Goal: Task Accomplishment & Management: Manage account settings

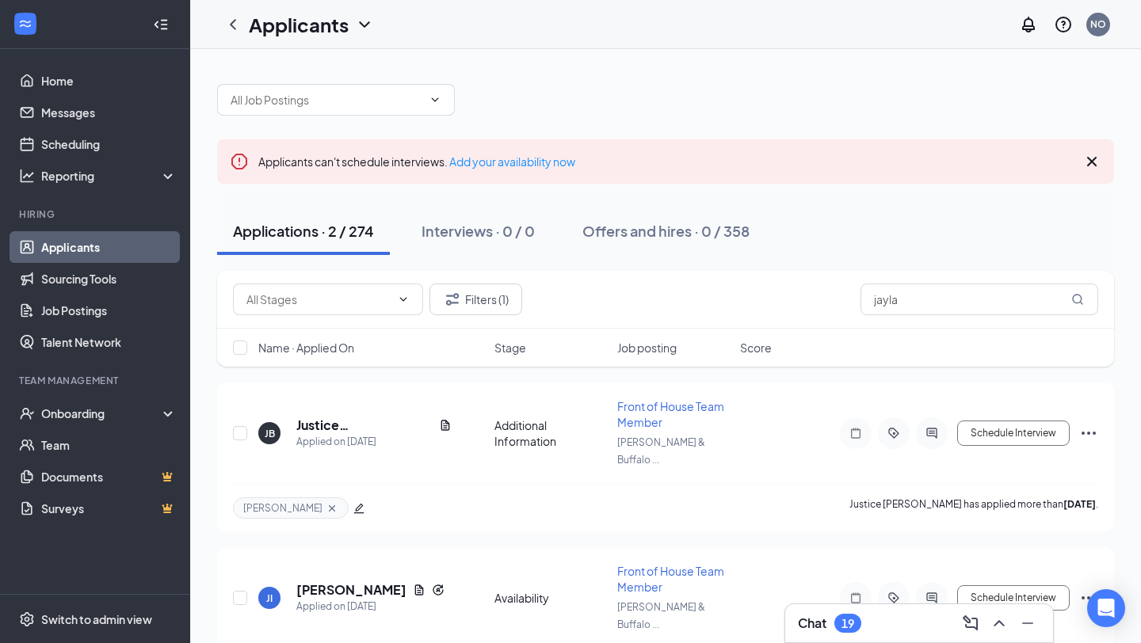
scroll to position [37, 0]
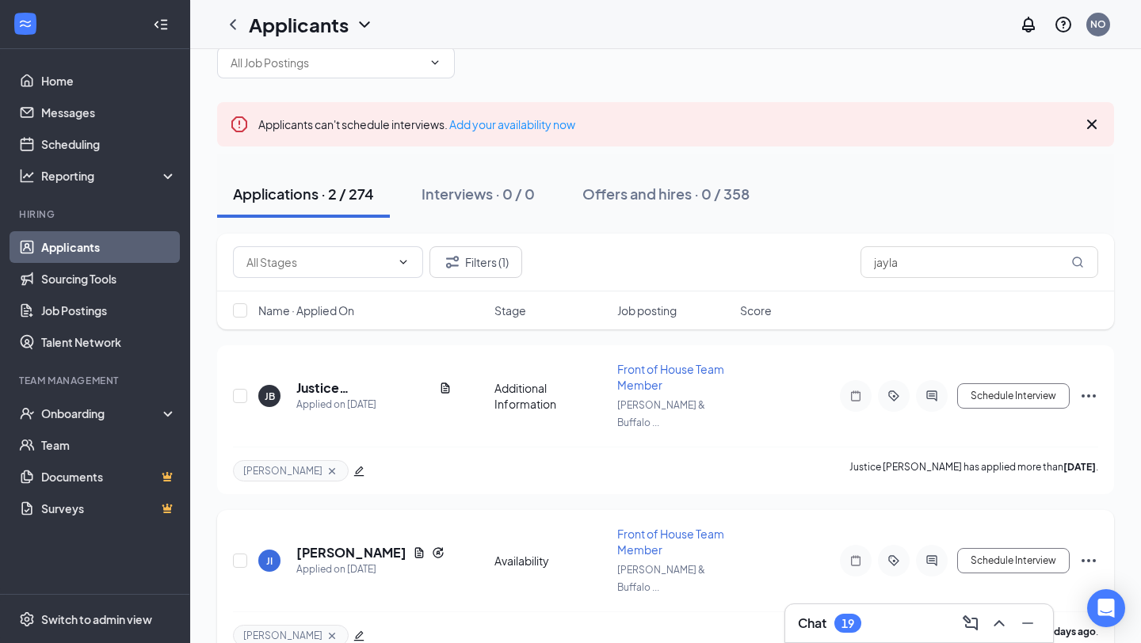
click at [1094, 551] on icon "Ellipses" at bounding box center [1088, 560] width 19 height 19
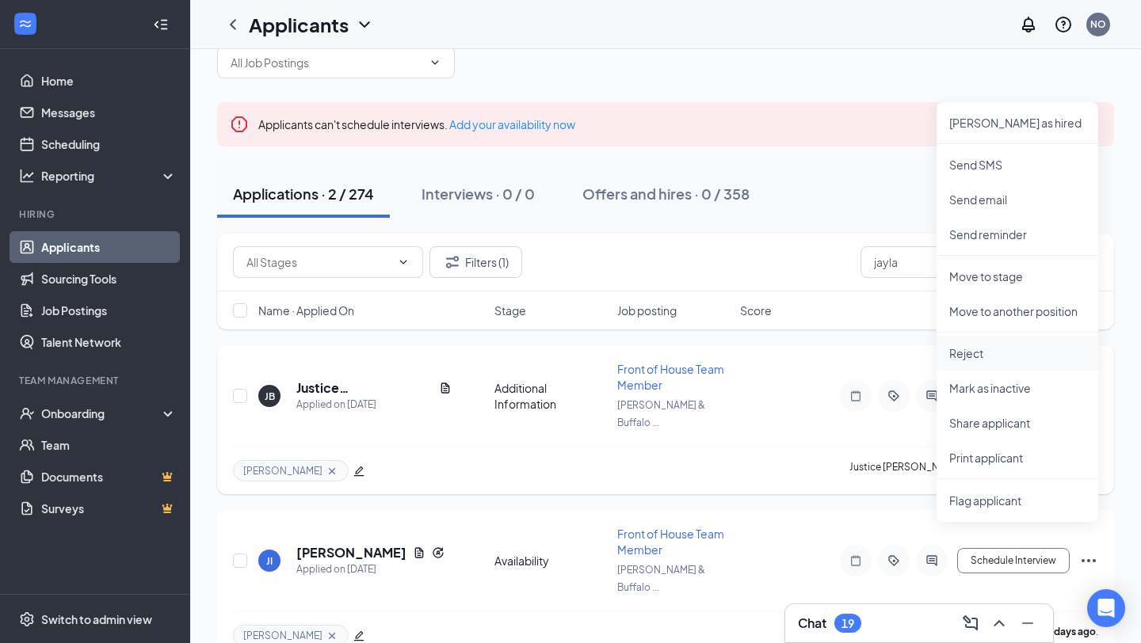
click at [989, 351] on p "Reject" at bounding box center [1017, 353] width 136 height 16
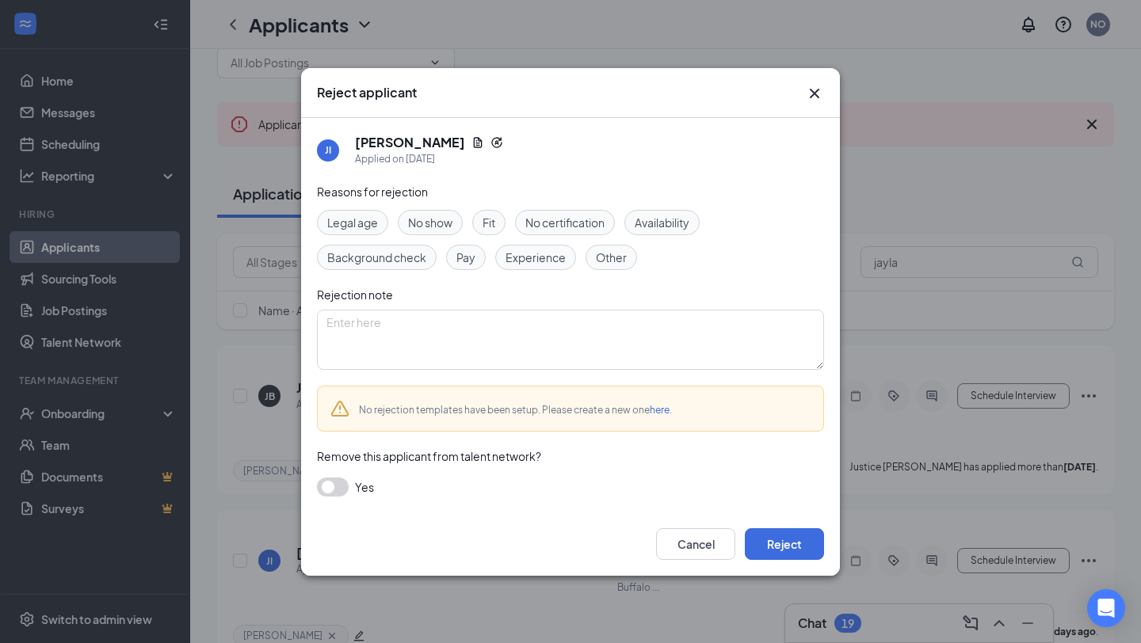
click at [664, 235] on div "Legal age No show Fit No certification Availability Background check Pay Experi…" at bounding box center [570, 240] width 507 height 60
click at [672, 214] on span "Availability" at bounding box center [662, 222] width 55 height 17
click at [771, 541] on button "Reject" at bounding box center [784, 544] width 79 height 32
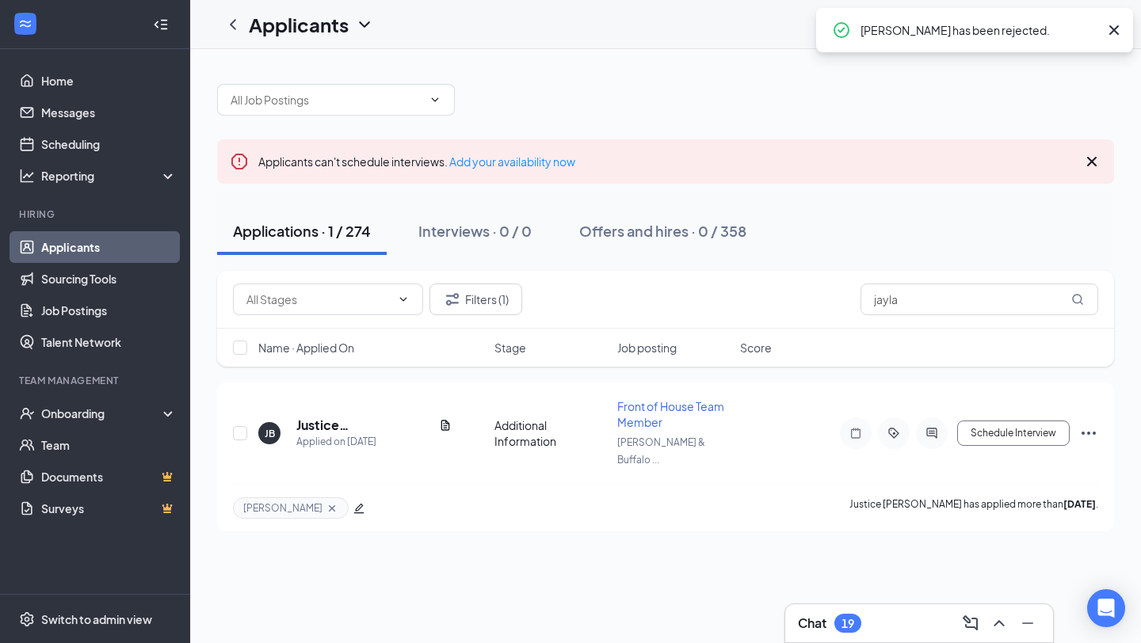
scroll to position [0, 0]
click at [903, 306] on input "jayla" at bounding box center [979, 300] width 238 height 32
type input "j"
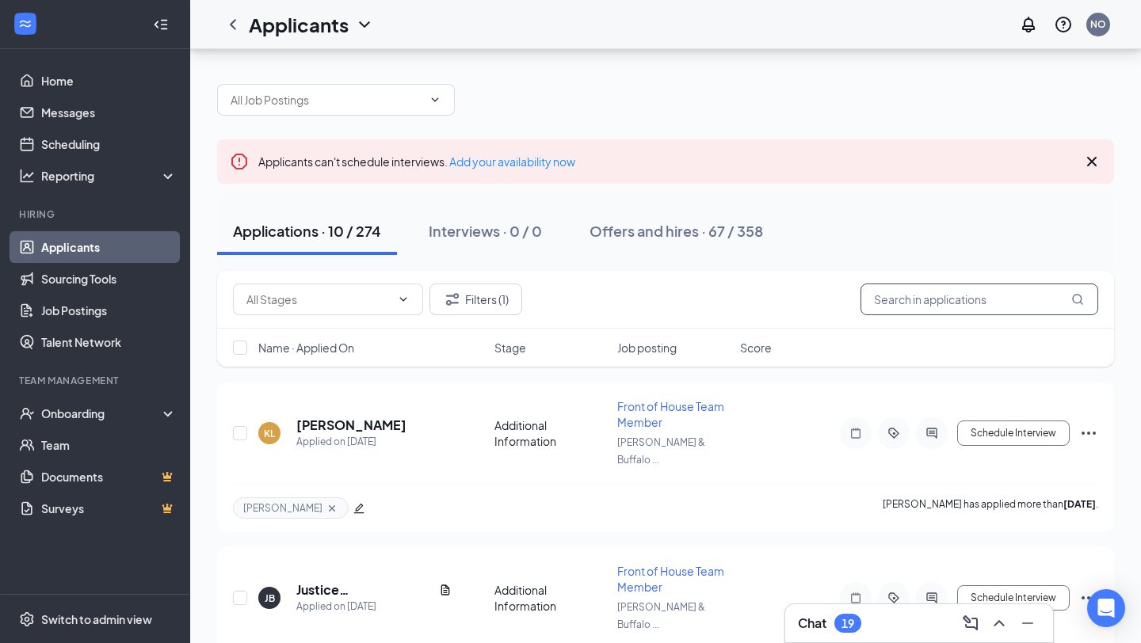
scroll to position [145, 0]
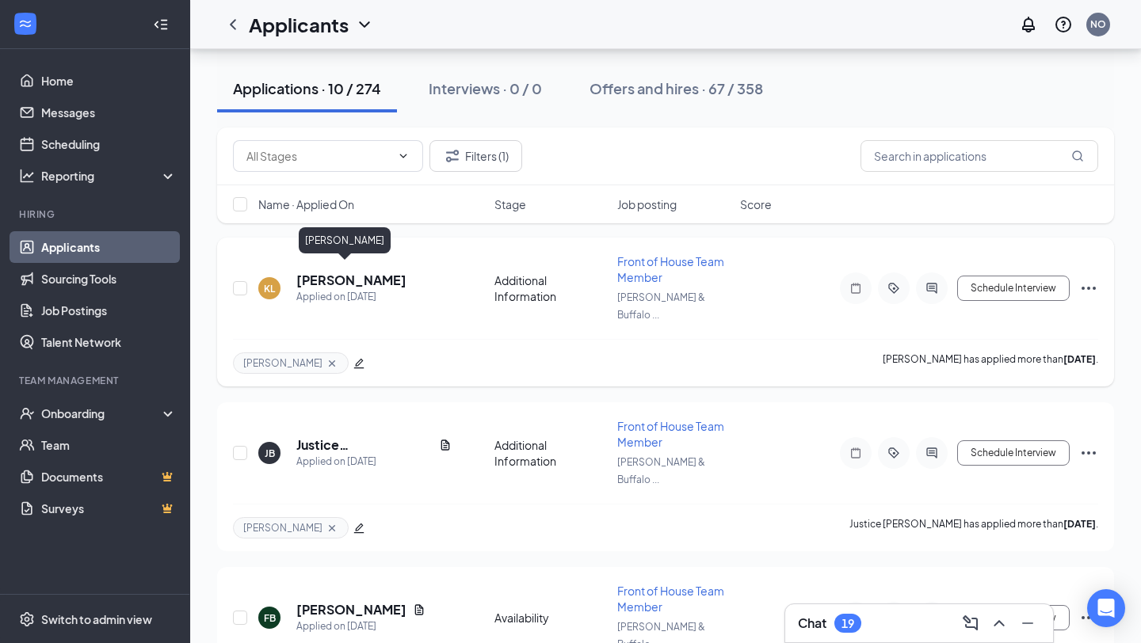
click at [348, 272] on h5 "[PERSON_NAME]" at bounding box center [351, 280] width 110 height 17
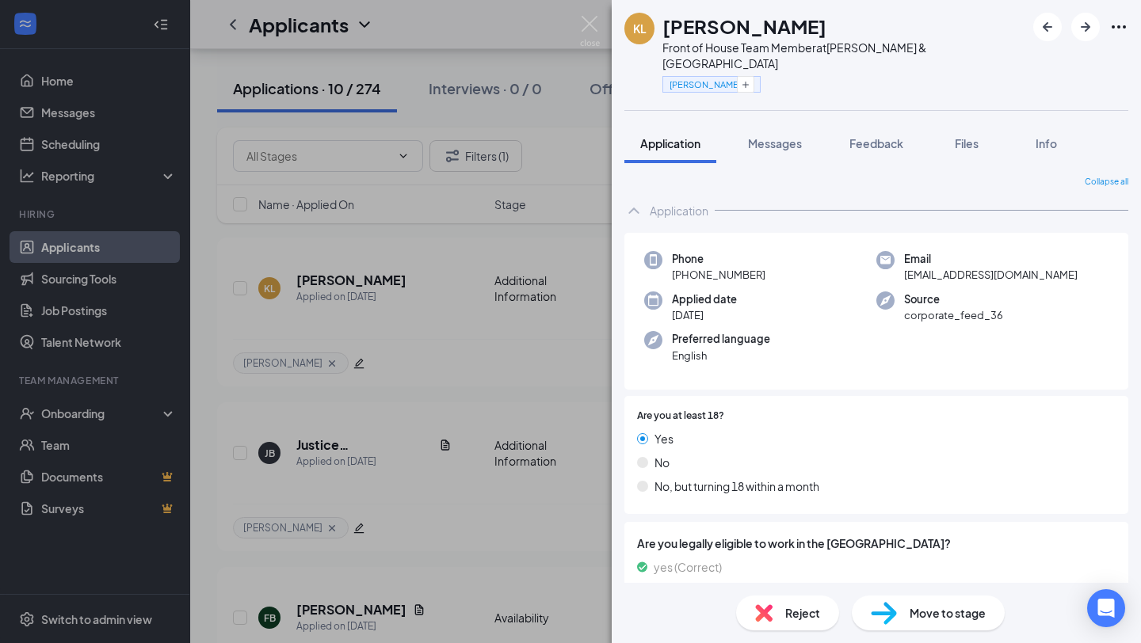
scroll to position [55, 0]
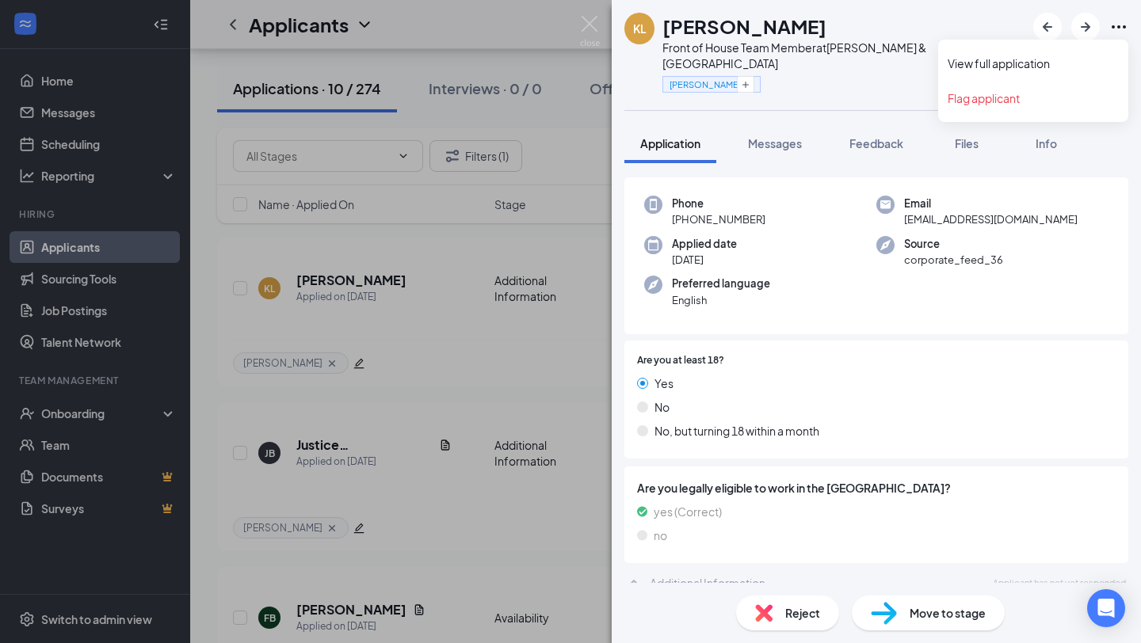
click at [1122, 26] on icon "Ellipses" at bounding box center [1118, 26] width 19 height 19
click at [593, 29] on img at bounding box center [590, 31] width 20 height 31
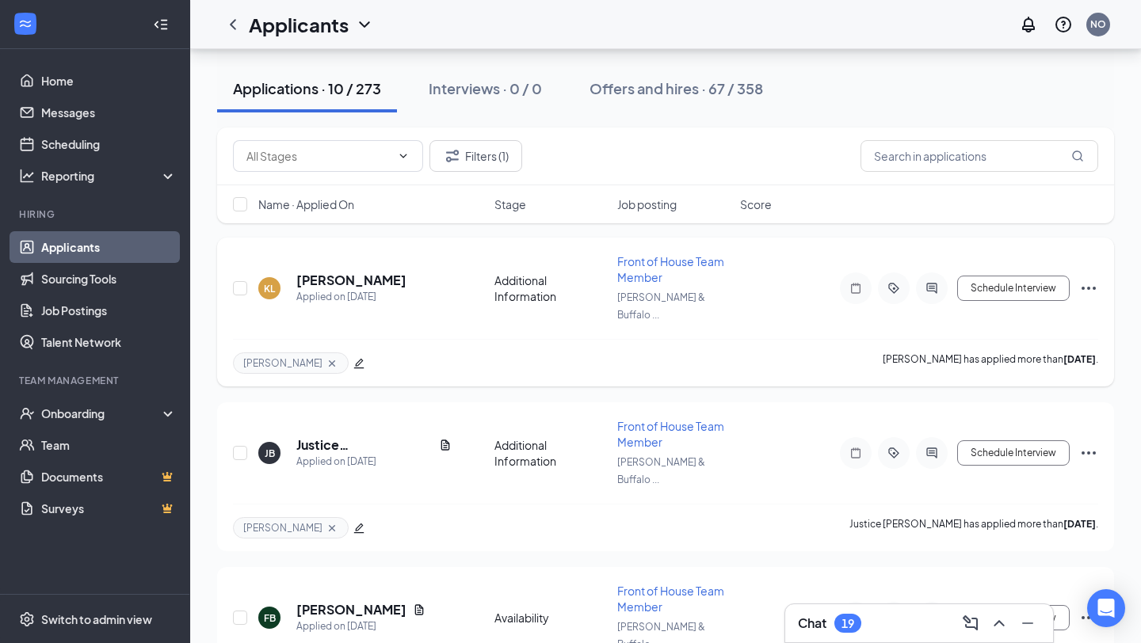
click at [1089, 279] on icon "Ellipses" at bounding box center [1088, 288] width 19 height 19
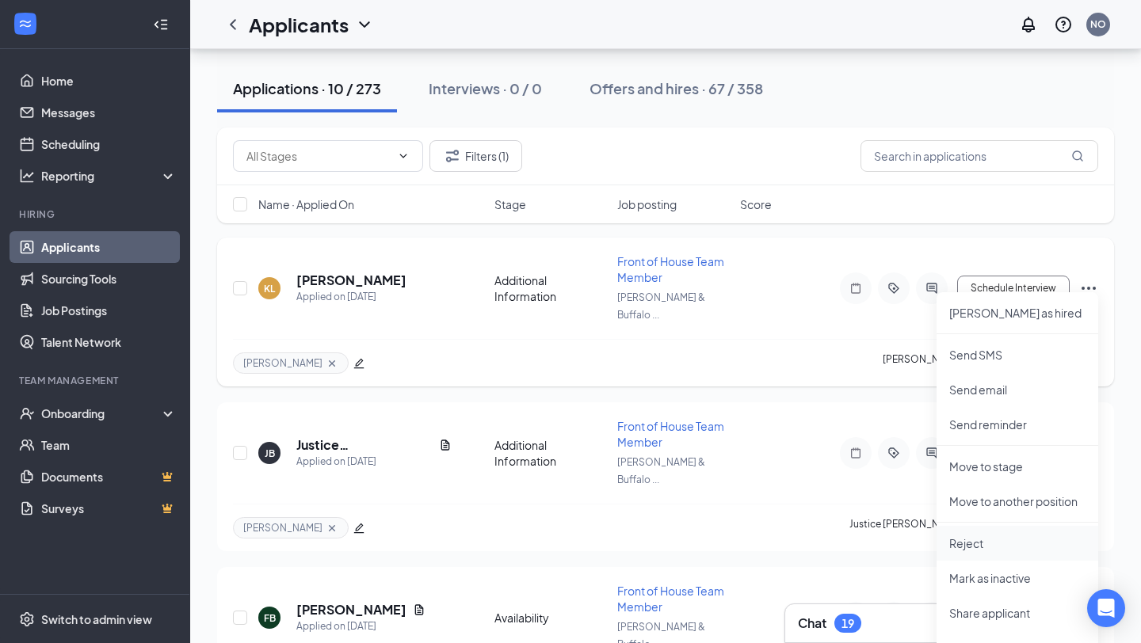
click at [991, 547] on p "Reject" at bounding box center [1017, 544] width 136 height 16
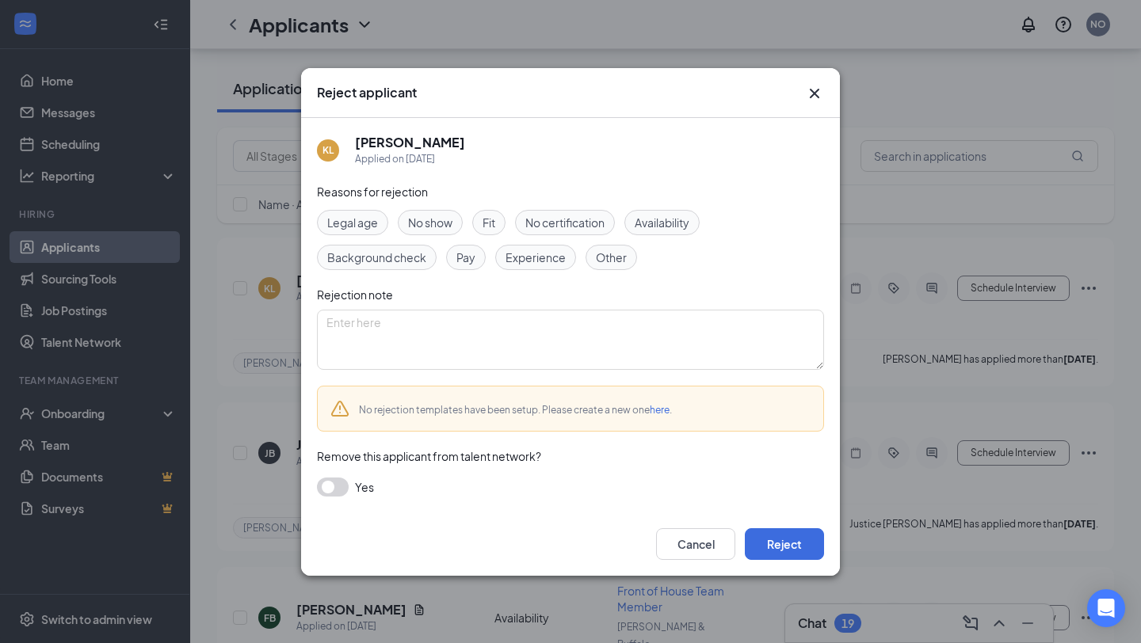
click at [680, 218] on span "Availability" at bounding box center [662, 222] width 55 height 17
click at [621, 259] on span "Other" at bounding box center [611, 257] width 31 height 17
click at [774, 545] on button "Reject" at bounding box center [784, 544] width 79 height 32
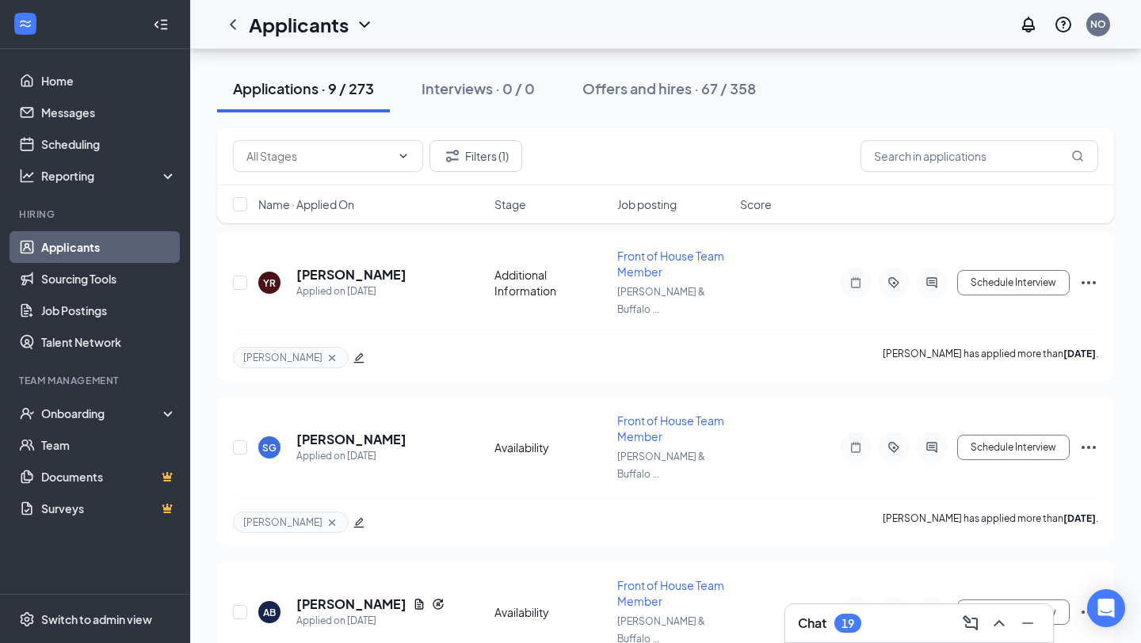
scroll to position [978, 0]
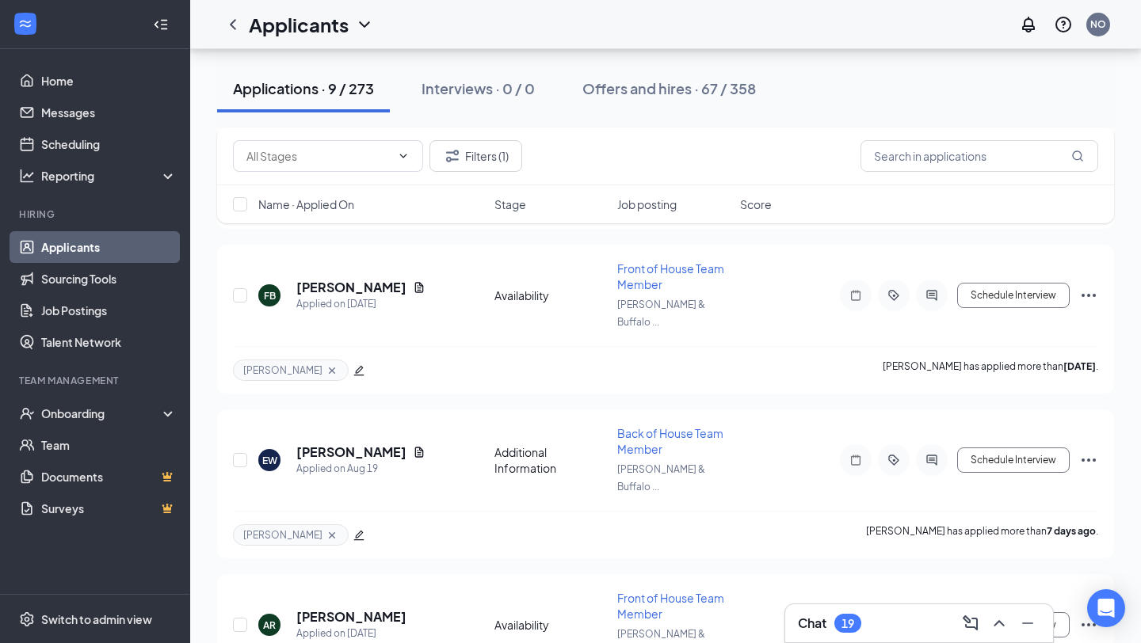
scroll to position [299, 0]
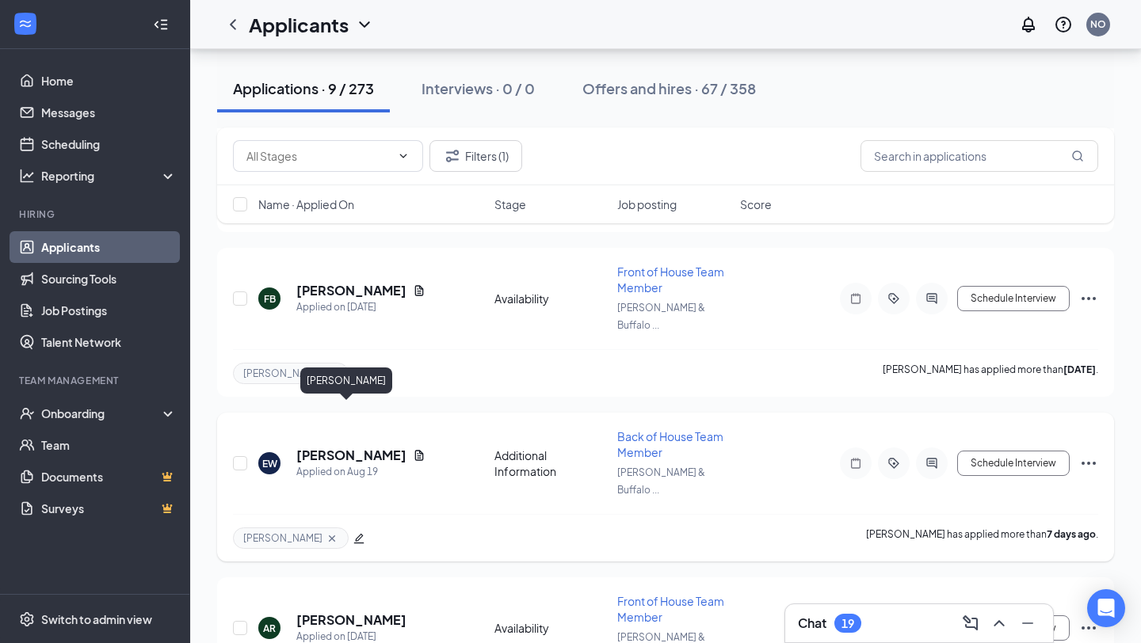
click at [344, 447] on h5 "[PERSON_NAME]" at bounding box center [351, 455] width 110 height 17
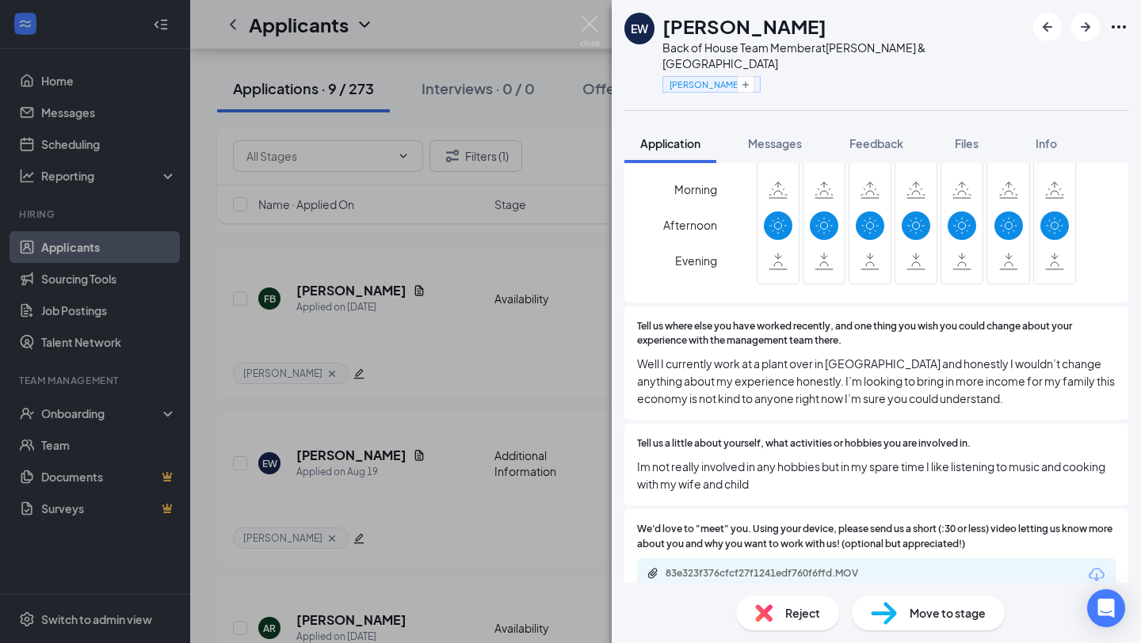
scroll to position [790, 0]
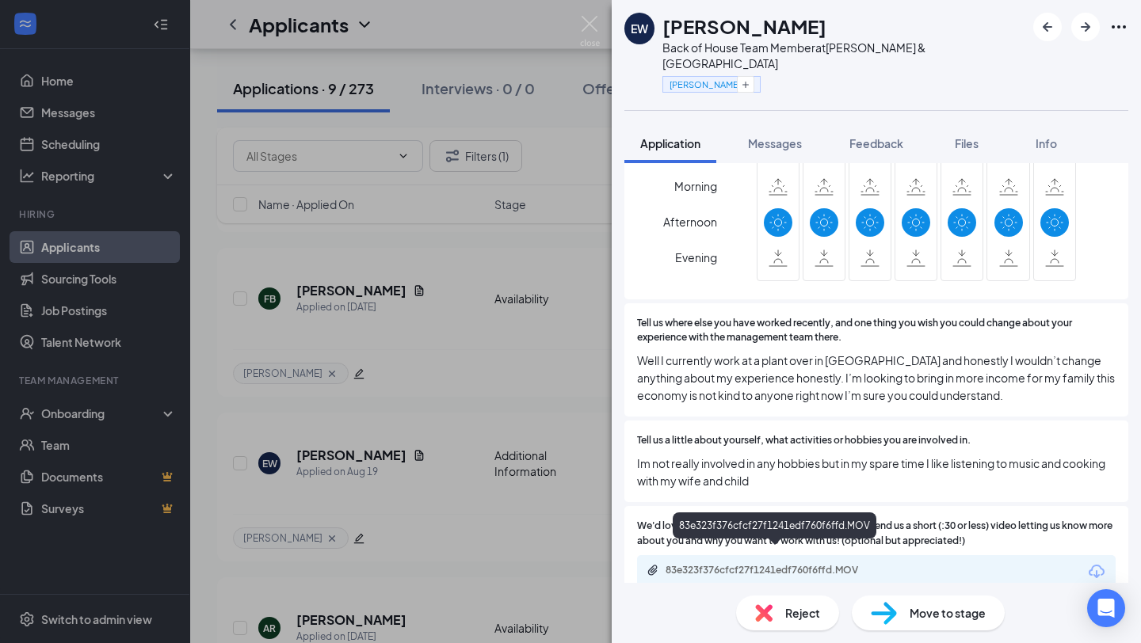
click at [817, 564] on div "83e323f376cfcf27f1241edf760f6ffd.MOV" at bounding box center [776, 570] width 222 height 13
click at [889, 47] on div "Back of House Team Member at [PERSON_NAME][GEOGRAPHIC_DATA]" at bounding box center [843, 56] width 363 height 32
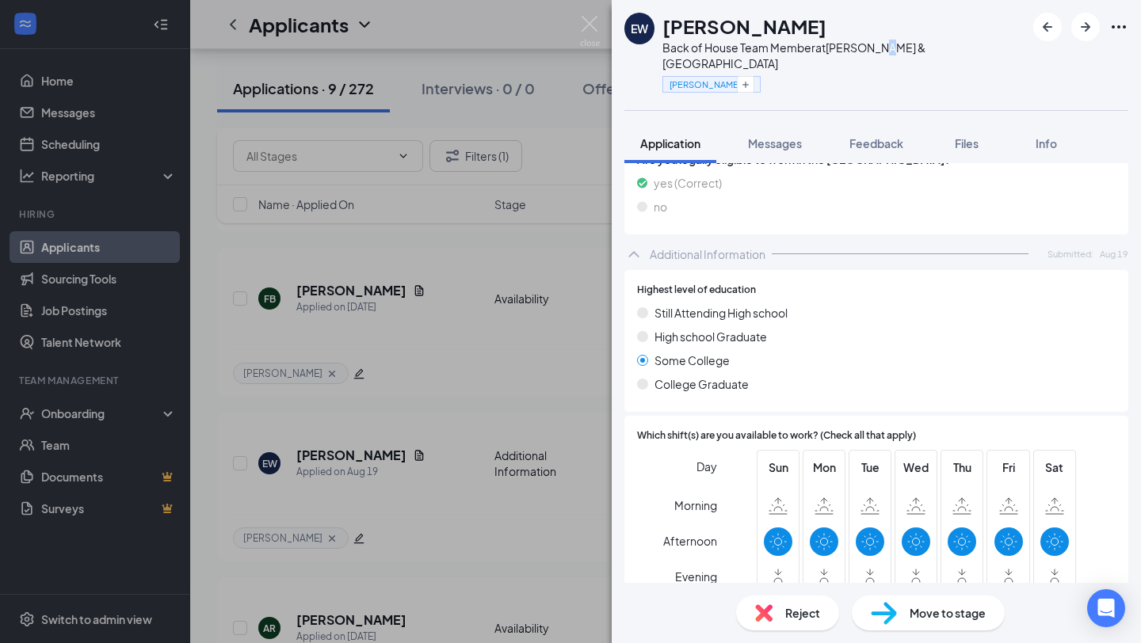
scroll to position [468, 0]
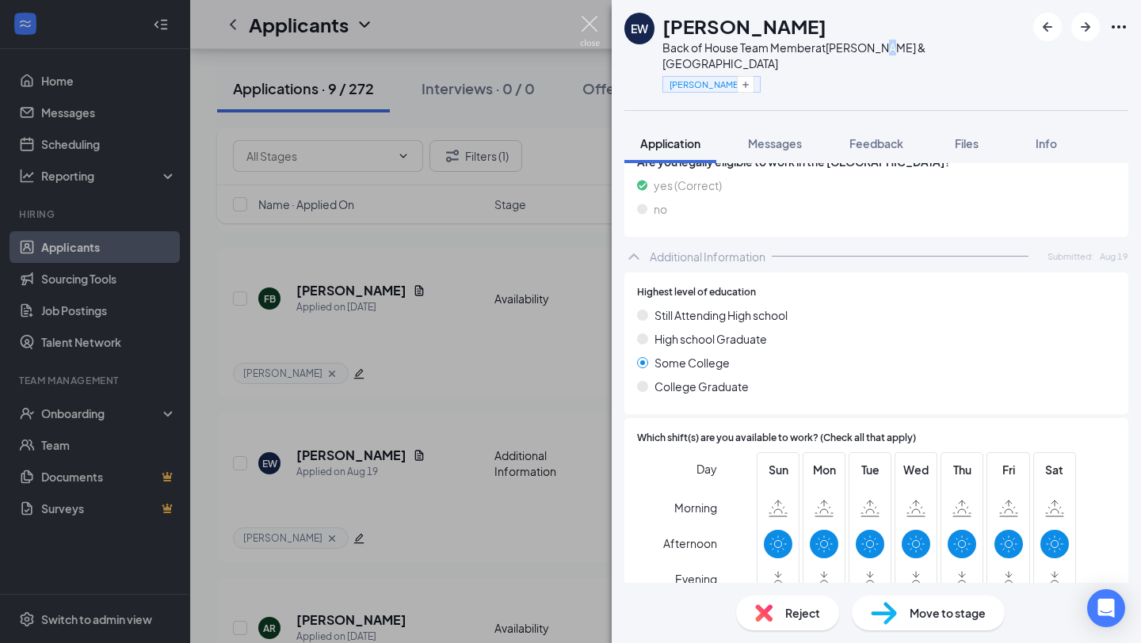
click at [589, 21] on img at bounding box center [590, 31] width 20 height 31
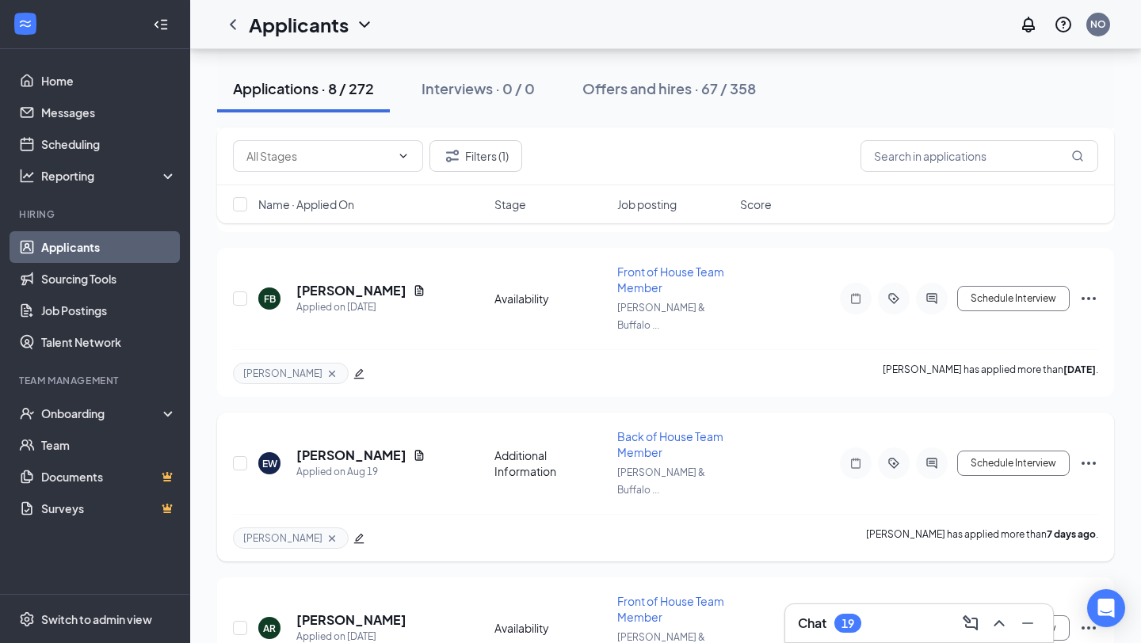
click at [1085, 454] on icon "Ellipses" at bounding box center [1088, 463] width 19 height 19
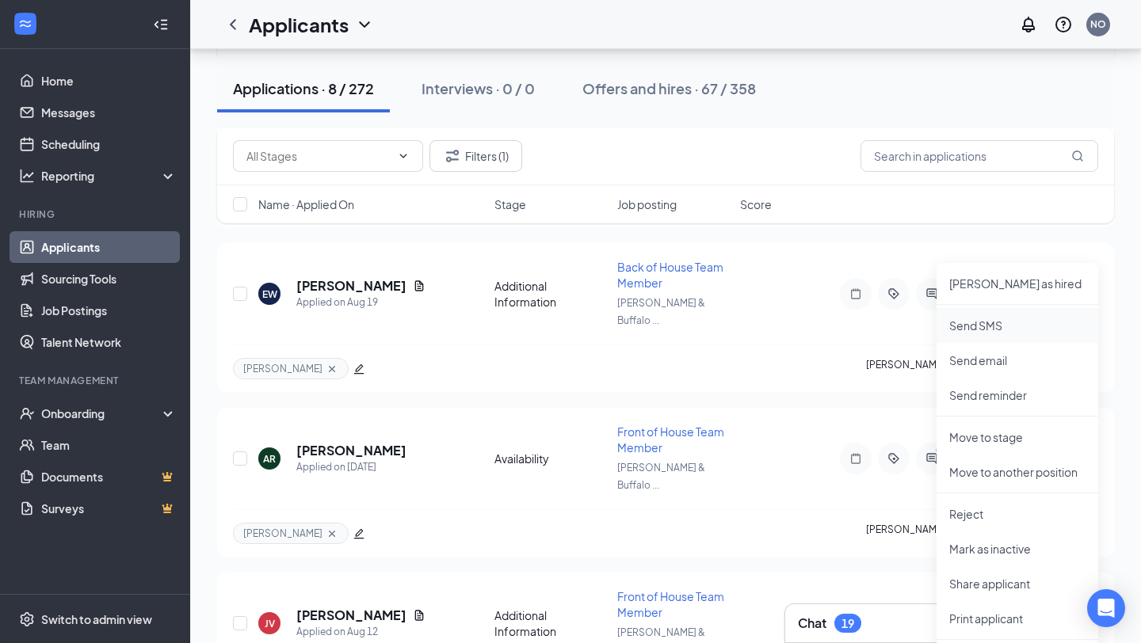
scroll to position [913, 0]
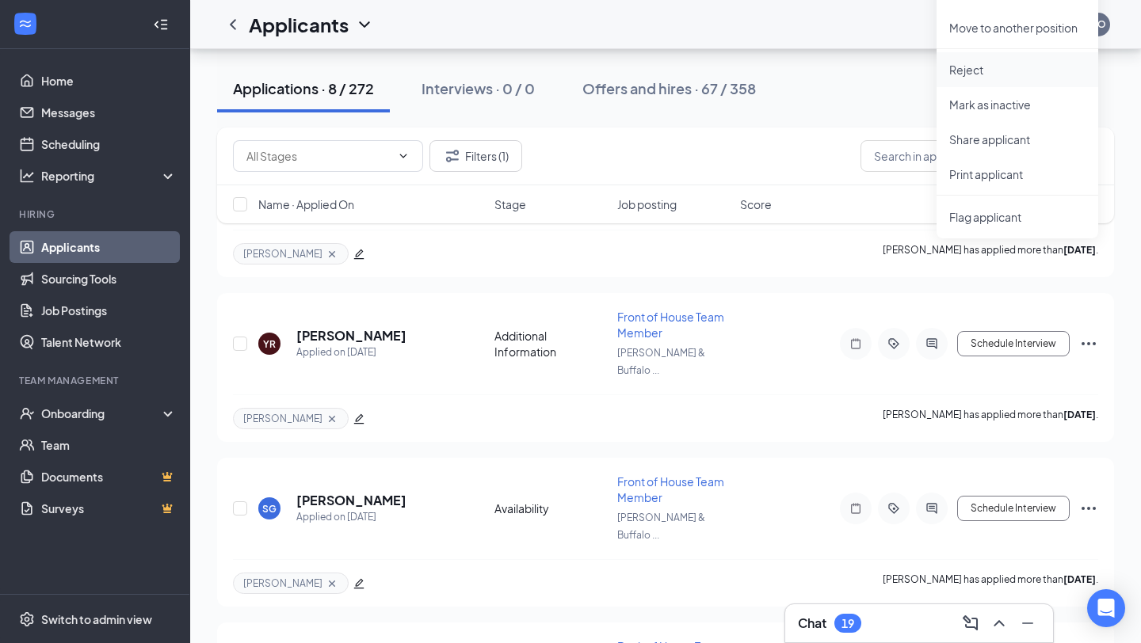
click at [1009, 67] on p "Reject" at bounding box center [1017, 70] width 136 height 16
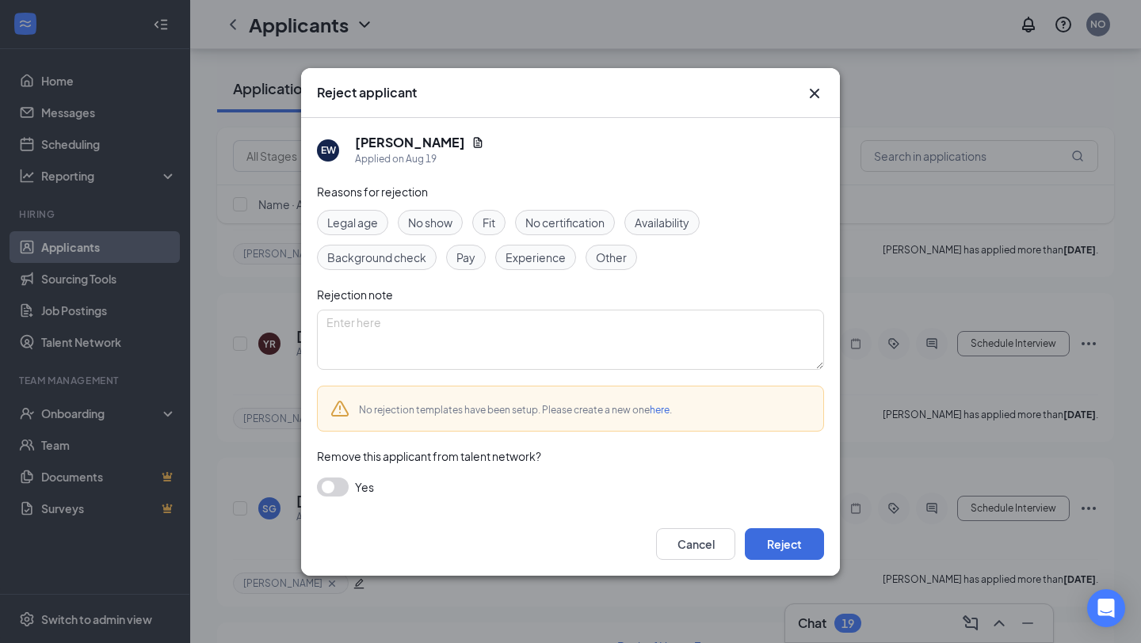
click at [681, 208] on div "Reasons for rejection Legal age No show Fit No certification Availability Backg…" at bounding box center [570, 348] width 507 height 330
click at [681, 224] on span "Availability" at bounding box center [662, 222] width 55 height 17
click at [792, 535] on button "Reject" at bounding box center [784, 544] width 79 height 32
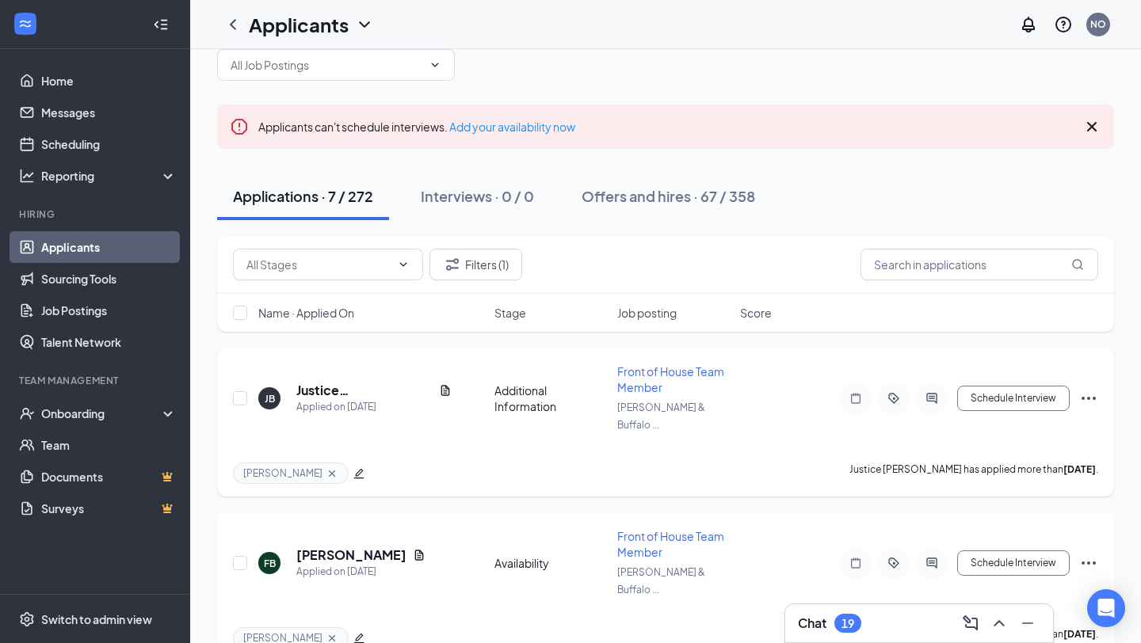
scroll to position [33, 0]
